Goal: Obtain resource: Download file/media

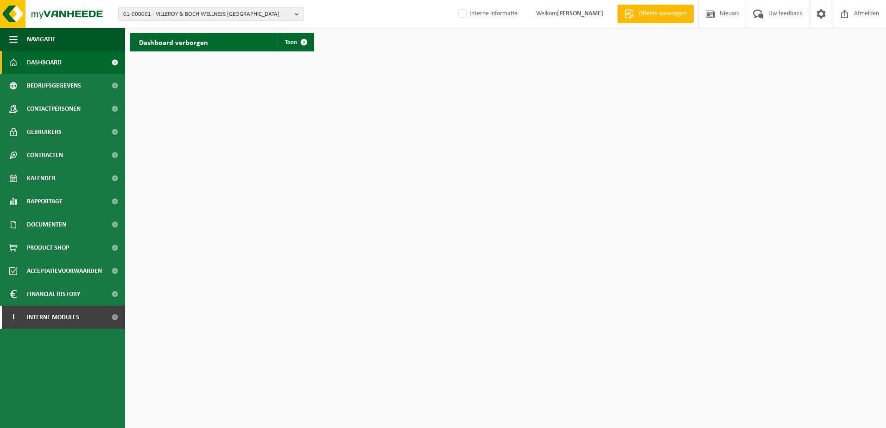
click at [129, 16] on span "01-000001 - VILLEROY & BOCH WELLNESS NV" at bounding box center [207, 14] width 168 height 14
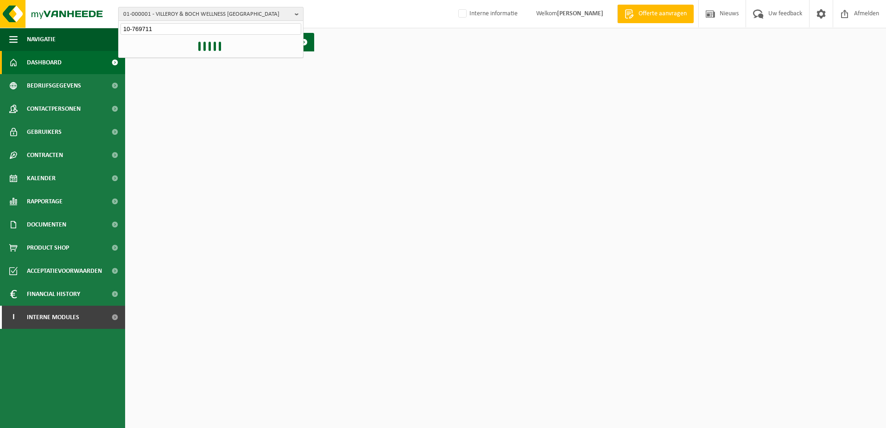
type input "10-769711"
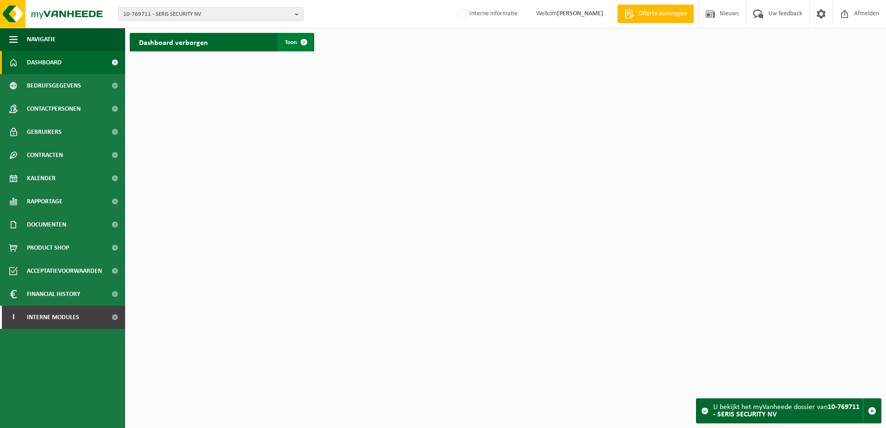
click at [302, 43] on span at bounding box center [304, 42] width 19 height 19
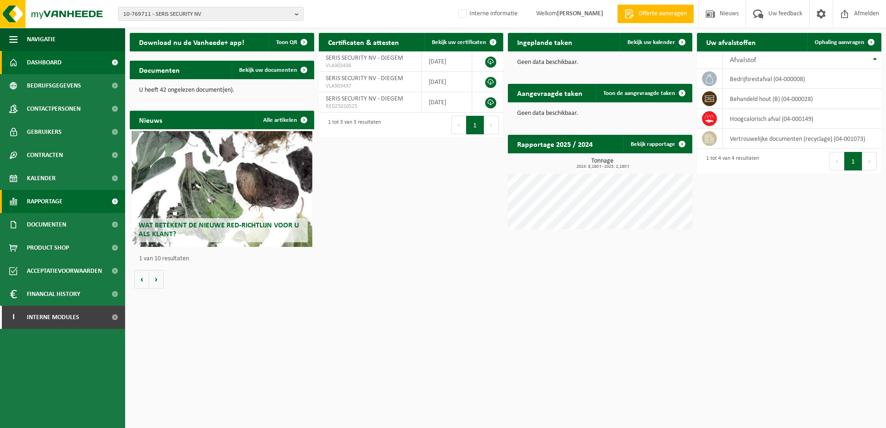
click at [73, 201] on link "Rapportage" at bounding box center [62, 201] width 125 height 23
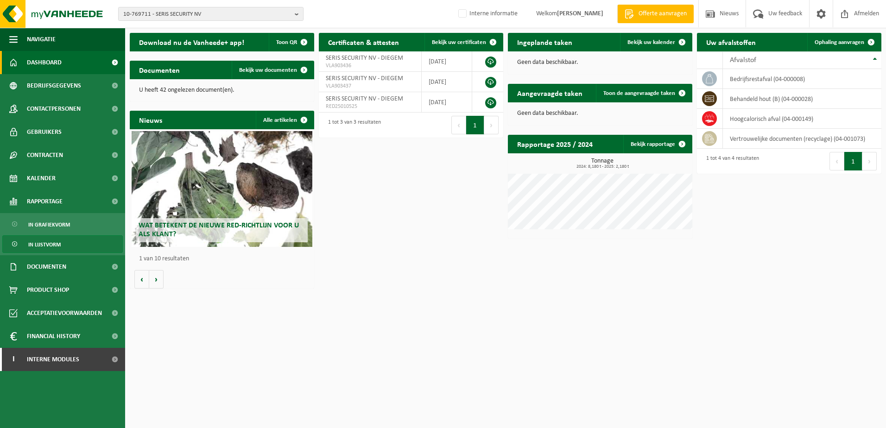
click at [43, 244] on span "In lijstvorm" at bounding box center [44, 245] width 32 height 18
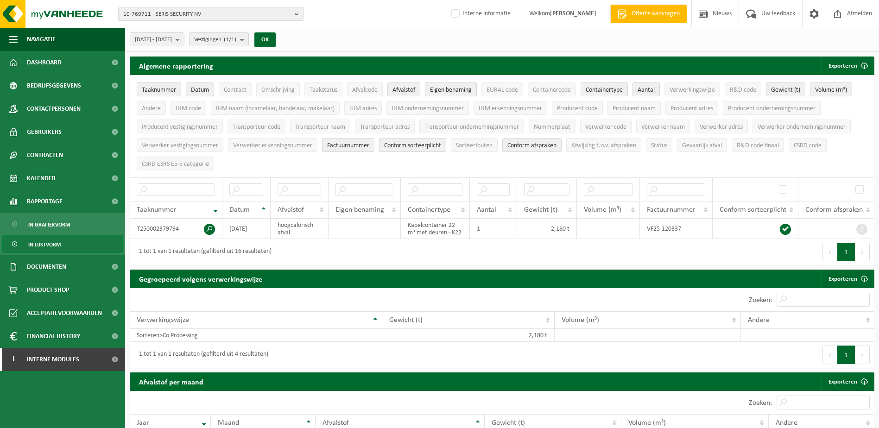
click at [172, 90] on span "Taaknummer" at bounding box center [159, 90] width 34 height 7
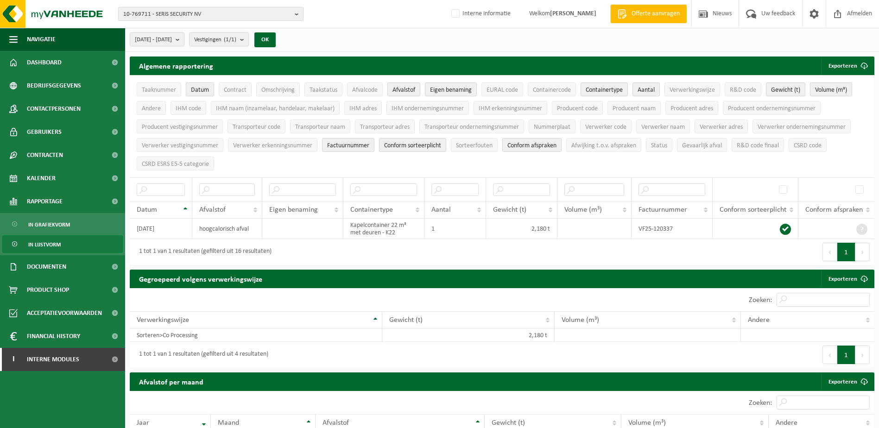
click at [196, 88] on span "Datum" at bounding box center [200, 90] width 18 height 7
click at [371, 92] on span "Afvalcode" at bounding box center [364, 90] width 25 height 7
click at [401, 90] on span "Afvalstof" at bounding box center [403, 90] width 23 height 7
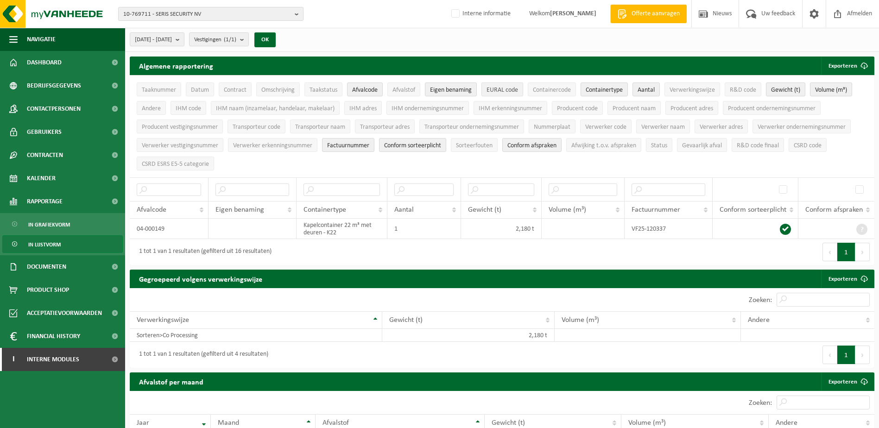
click at [505, 92] on span "EURAL code" at bounding box center [503, 90] width 32 height 7
click at [605, 91] on span "Containertype" at bounding box center [604, 90] width 37 height 7
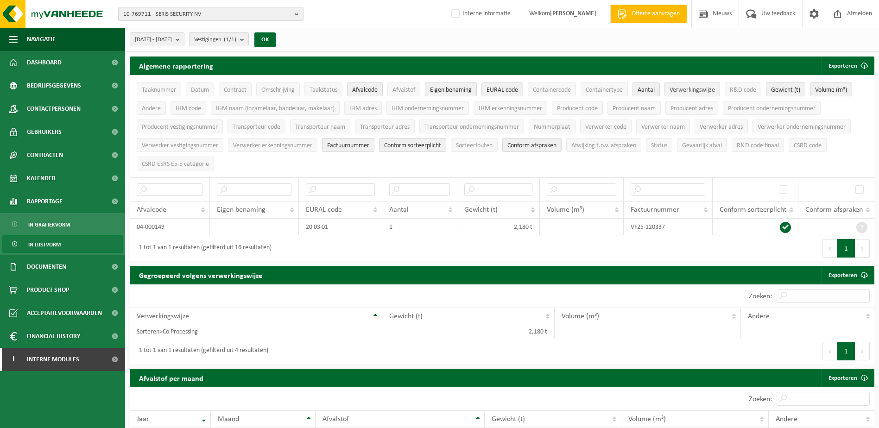
click at [692, 88] on span "Verwerkingswijze" at bounding box center [692, 90] width 45 height 7
click at [734, 87] on span "R&D code" at bounding box center [743, 90] width 26 height 7
click at [758, 146] on span "R&D code finaal" at bounding box center [758, 145] width 42 height 7
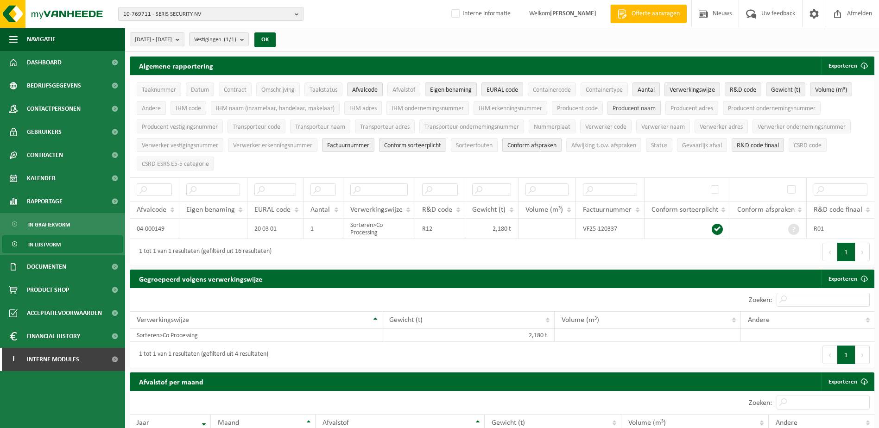
click at [623, 107] on span "Producent naam" at bounding box center [634, 108] width 43 height 7
click at [680, 124] on span "Verwerker naam" at bounding box center [663, 127] width 44 height 7
click at [707, 124] on span "Verwerker adres" at bounding box center [721, 127] width 43 height 7
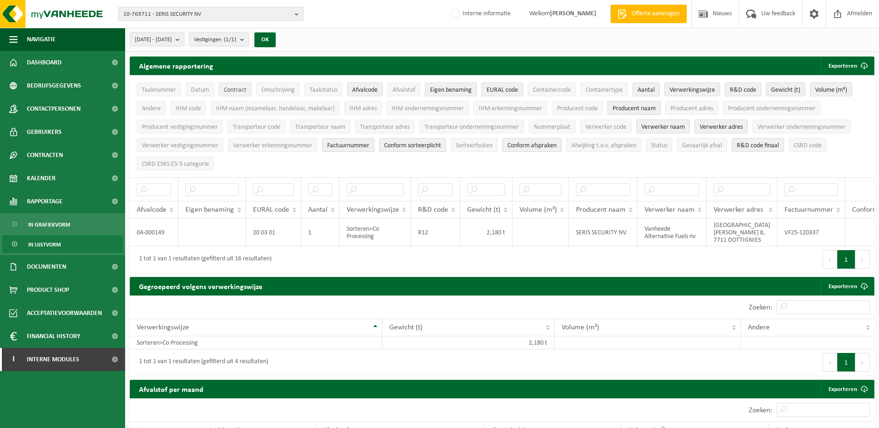
click at [234, 89] on span "Contract" at bounding box center [235, 90] width 23 height 7
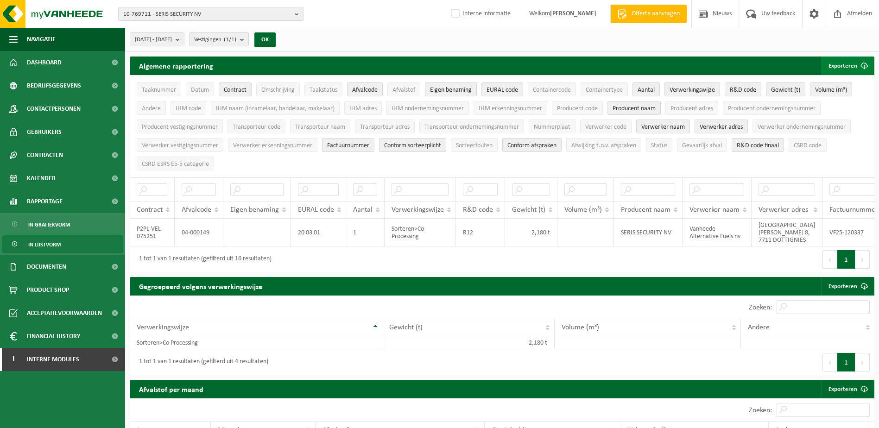
click at [831, 65] on button "Exporteren" at bounding box center [847, 66] width 52 height 19
click at [838, 82] on link "Enkel mijn selectie" at bounding box center [831, 84] width 84 height 19
click at [184, 39] on b "submit" at bounding box center [180, 39] width 8 height 13
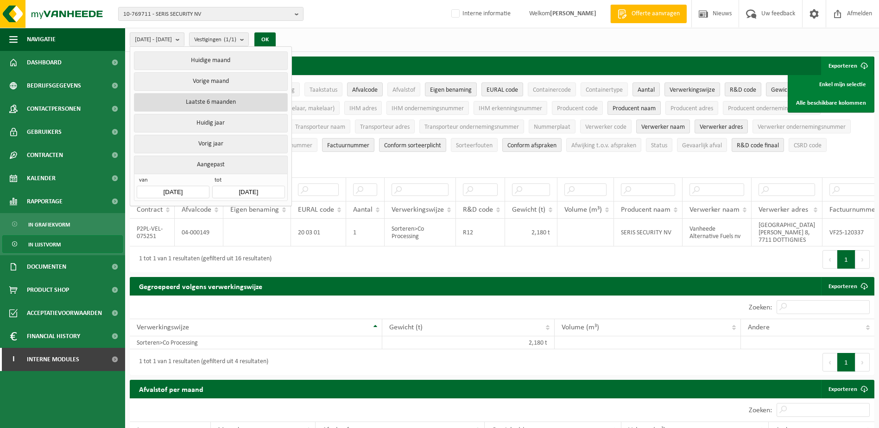
click at [217, 100] on button "Laatste 6 maanden" at bounding box center [210, 102] width 153 height 19
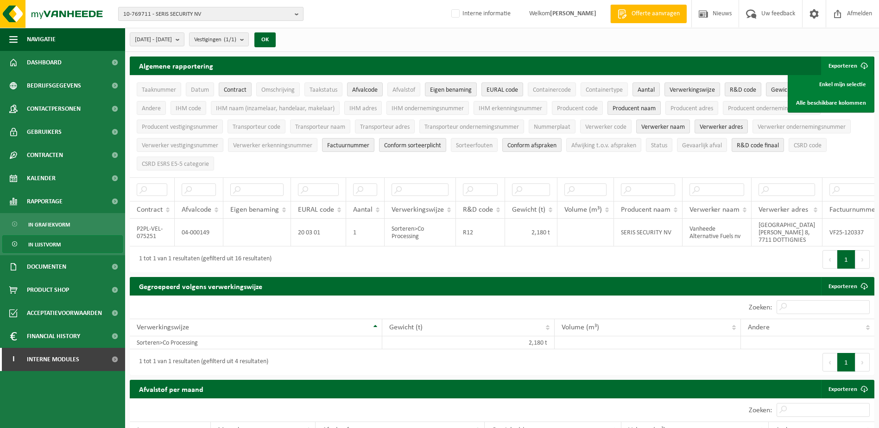
click at [298, 12] on b "button" at bounding box center [299, 13] width 8 height 13
click at [184, 44] on strong "10-769711 - SERIS SECURITY NV" at bounding box center [162, 43] width 79 height 6
click at [165, 90] on span "Taaknummer" at bounding box center [159, 90] width 34 height 7
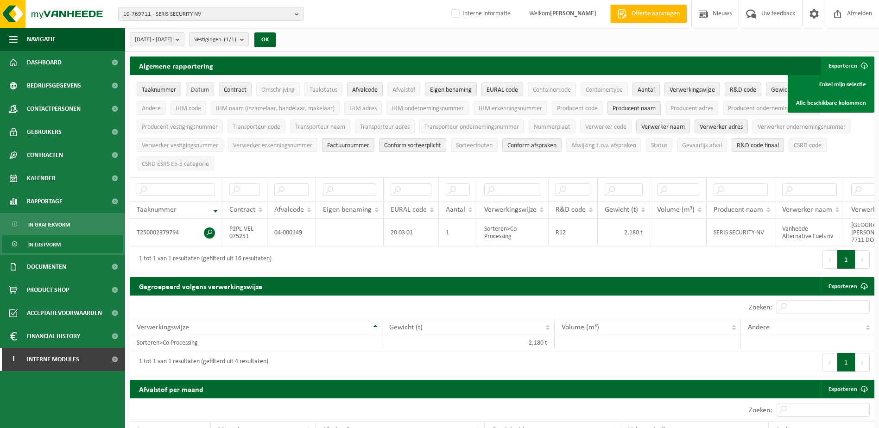
click at [194, 87] on span "Datum" at bounding box center [200, 90] width 18 height 7
click at [847, 64] on button "Exporteren" at bounding box center [847, 66] width 52 height 19
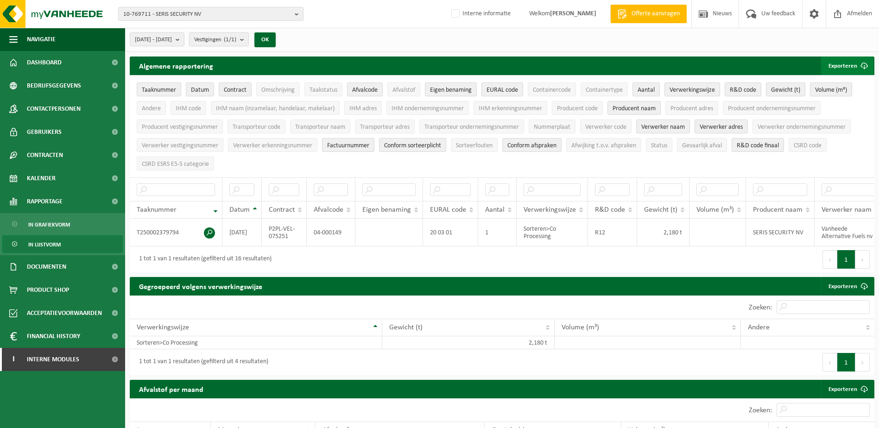
click at [841, 65] on button "Exporteren" at bounding box center [847, 66] width 52 height 19
click at [842, 81] on link "Enkel mijn selectie" at bounding box center [831, 84] width 84 height 19
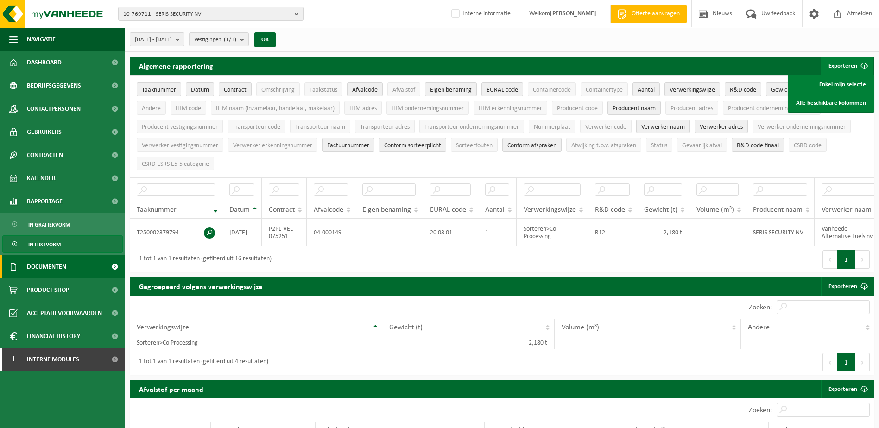
click at [114, 268] on span at bounding box center [114, 266] width 21 height 23
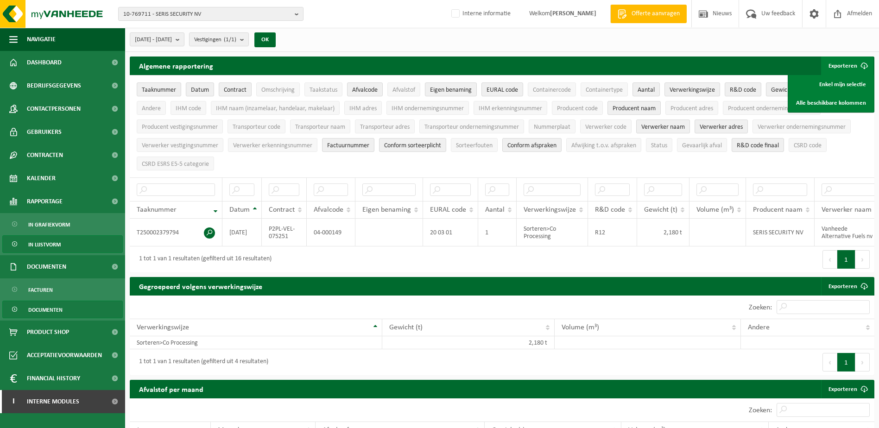
click at [68, 308] on link "Documenten" at bounding box center [62, 310] width 120 height 18
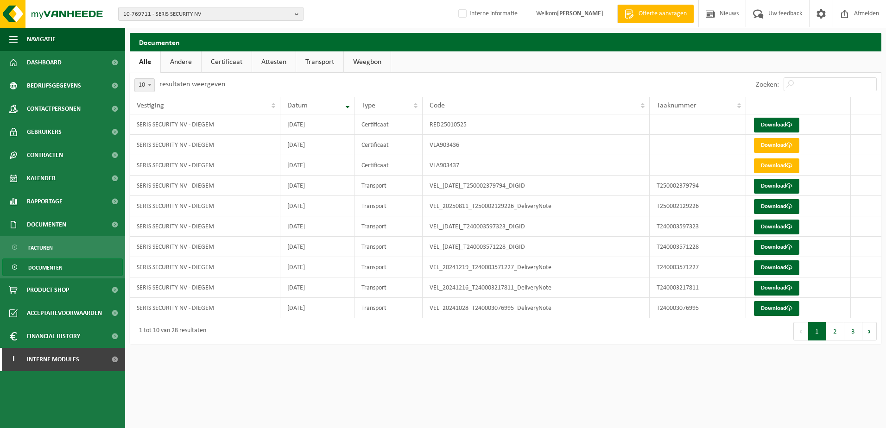
click at [266, 63] on link "Attesten" at bounding box center [274, 61] width 44 height 21
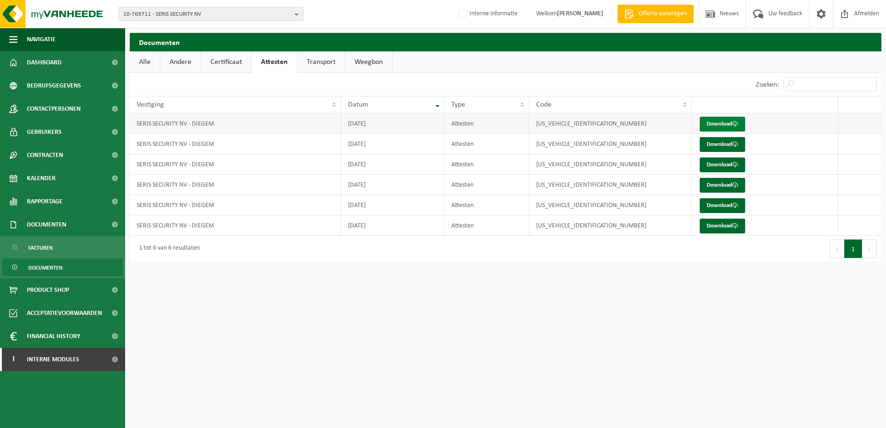
click at [717, 122] on link "Download" at bounding box center [722, 124] width 45 height 15
click at [232, 65] on link "Certificaat" at bounding box center [226, 61] width 50 height 21
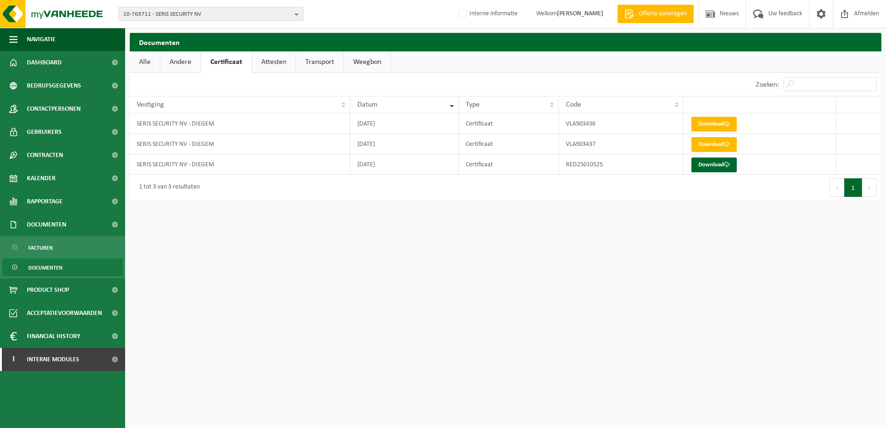
click at [319, 62] on link "Transport" at bounding box center [319, 61] width 47 height 21
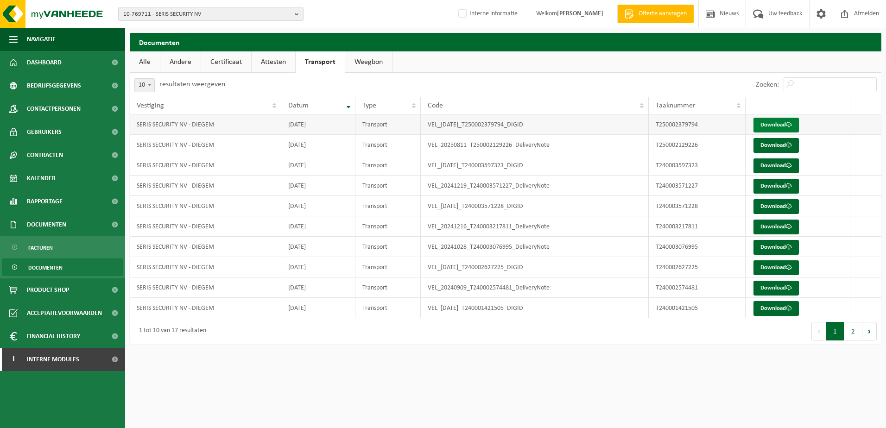
click at [768, 126] on link "Download" at bounding box center [775, 125] width 45 height 15
click at [767, 144] on link "Download" at bounding box center [775, 145] width 45 height 15
click at [768, 165] on link "Download" at bounding box center [775, 165] width 45 height 15
click at [39, 206] on span "Rapportage" at bounding box center [45, 201] width 36 height 23
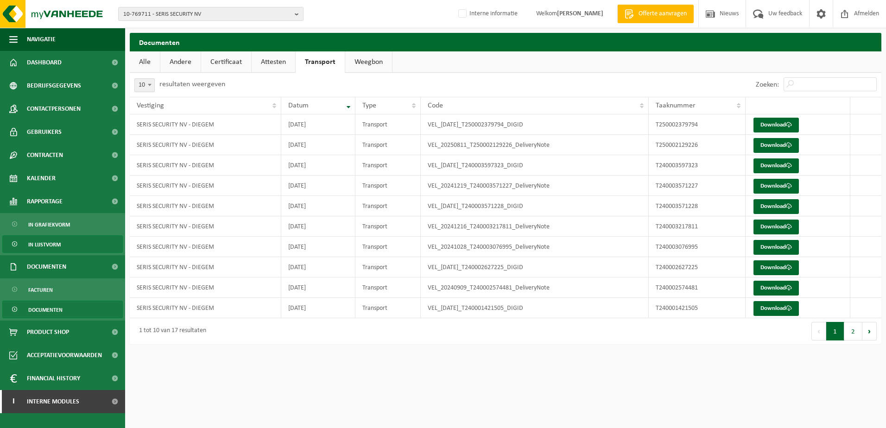
click at [57, 240] on span "In lijstvorm" at bounding box center [44, 245] width 32 height 18
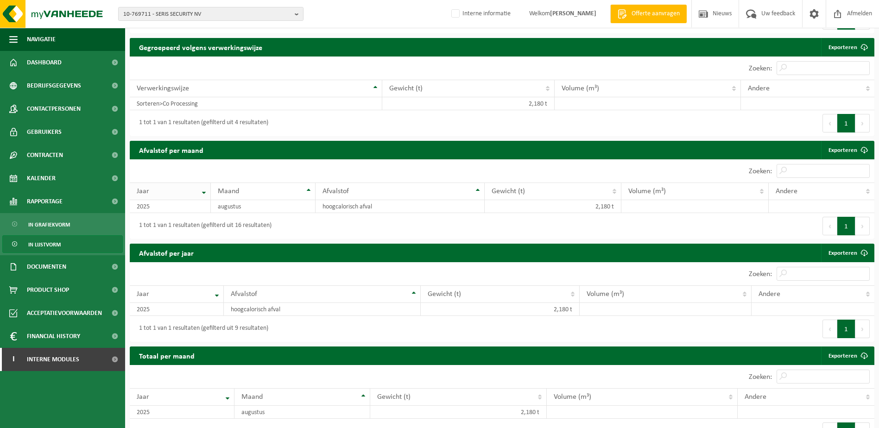
scroll to position [250, 0]
